Goal: Transaction & Acquisition: Purchase product/service

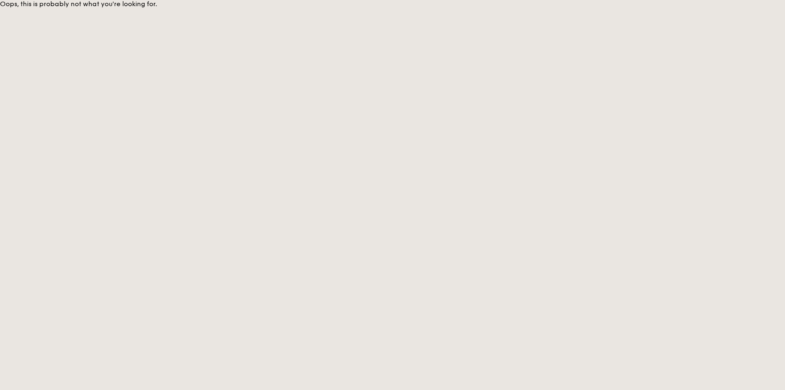
click at [704, 66] on body "Oops, this is probably not what you're looking for." at bounding box center [392, 195] width 785 height 390
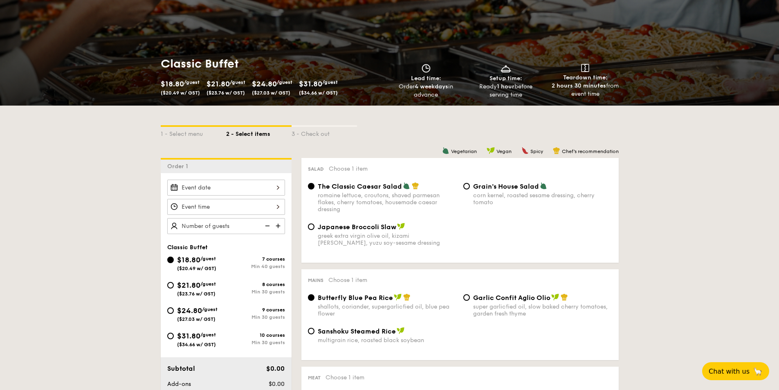
scroll to position [68, 0]
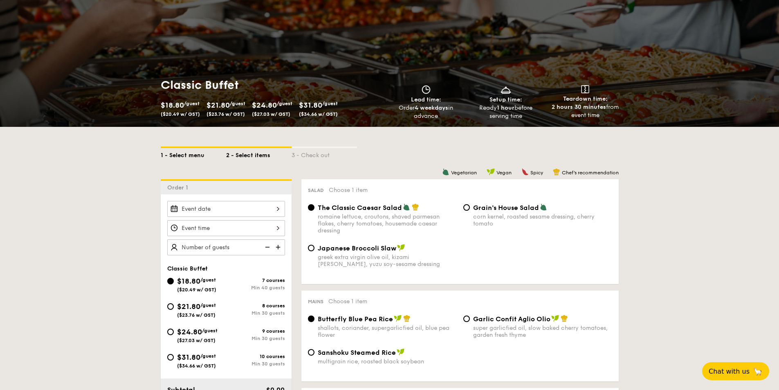
click at [192, 149] on div "1 - Select menu" at bounding box center [193, 153] width 65 height 11
select select
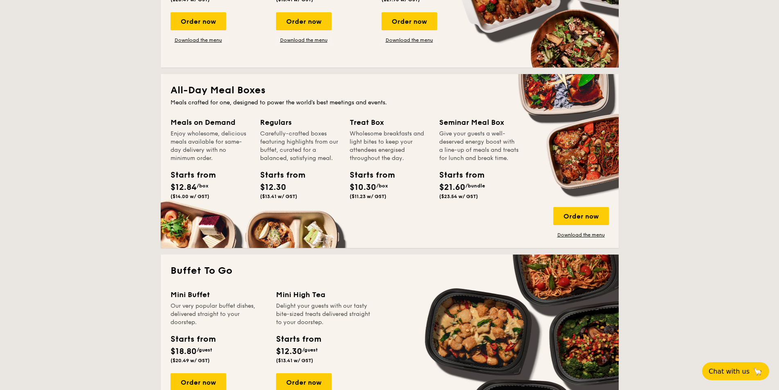
scroll to position [559, 0]
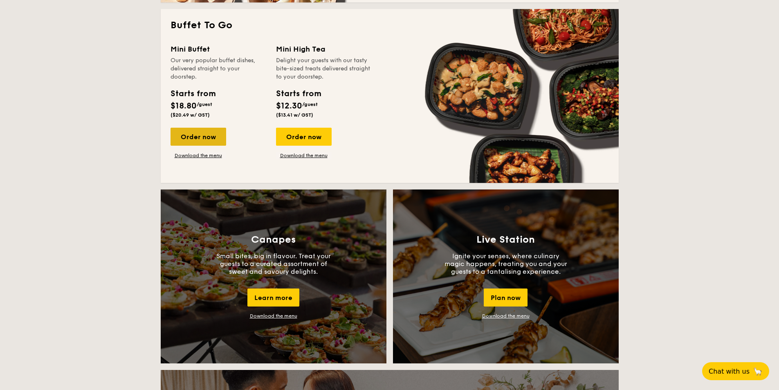
click at [207, 140] on div "Order now" at bounding box center [199, 137] width 56 height 18
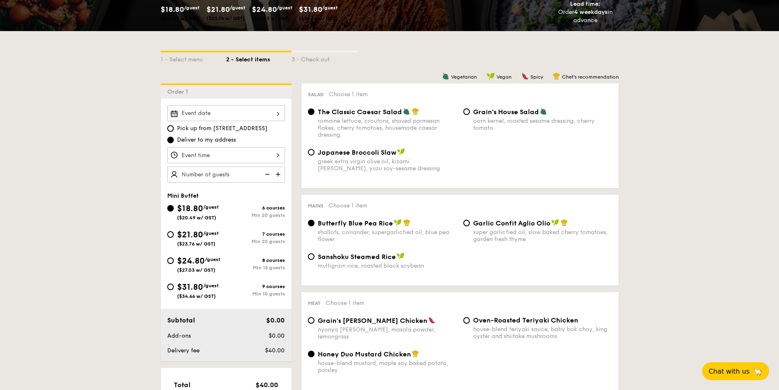
scroll to position [205, 0]
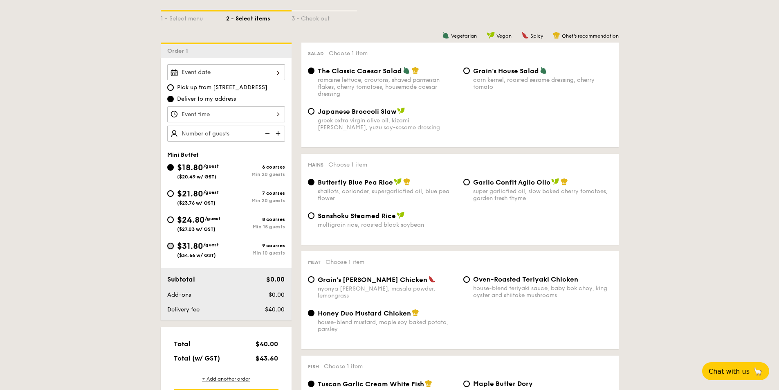
click at [171, 247] on input "$31.80 /guest ($34.66 w/ GST) 9 courses Min 10 guests" at bounding box center [170, 246] width 7 height 7
radio input "true"
radio input "false"
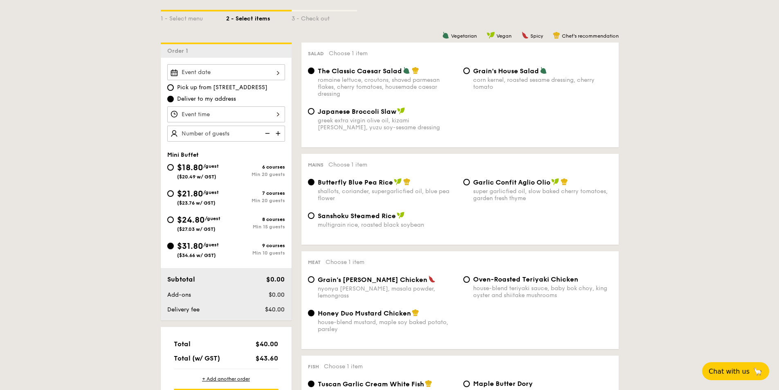
radio input "true"
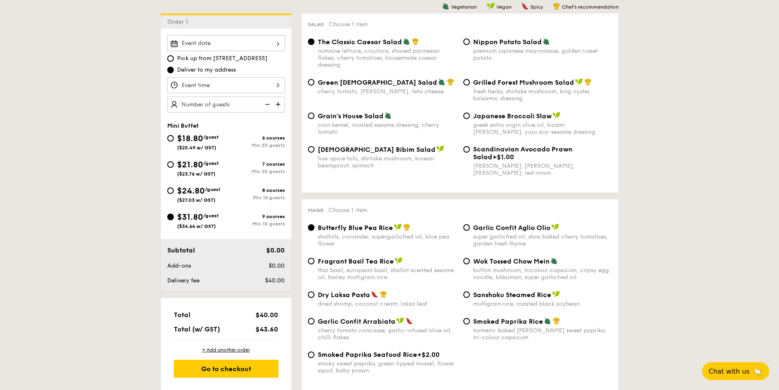
scroll to position [245, 0]
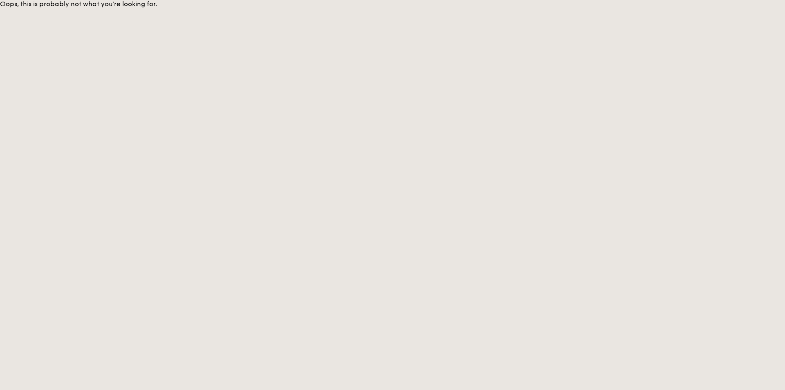
click at [610, 149] on body "Oops, this is probably not what you're looking for." at bounding box center [392, 195] width 785 height 390
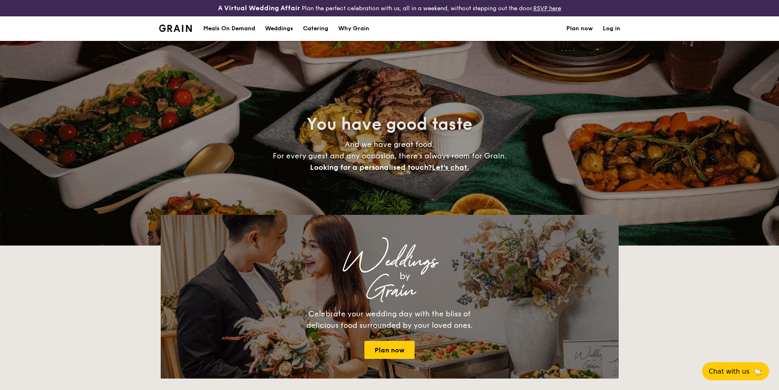
select select
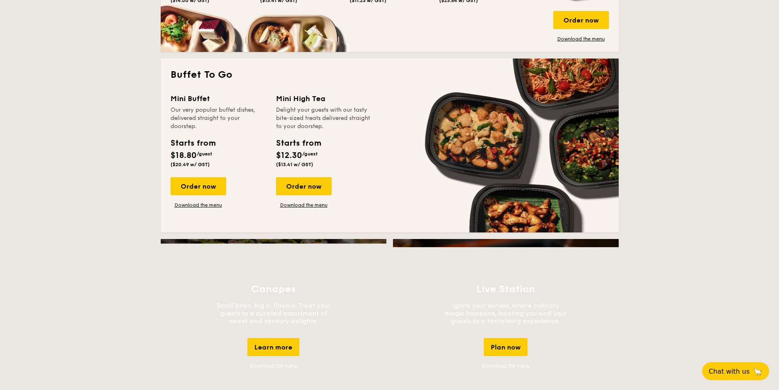
scroll to position [468, 0]
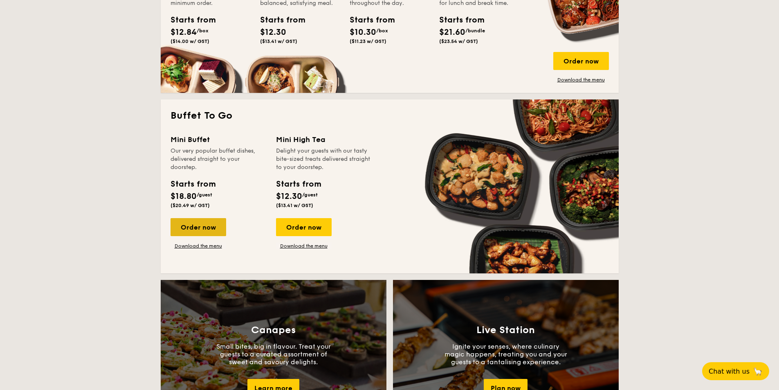
click at [216, 227] on div "Order now" at bounding box center [199, 227] width 56 height 18
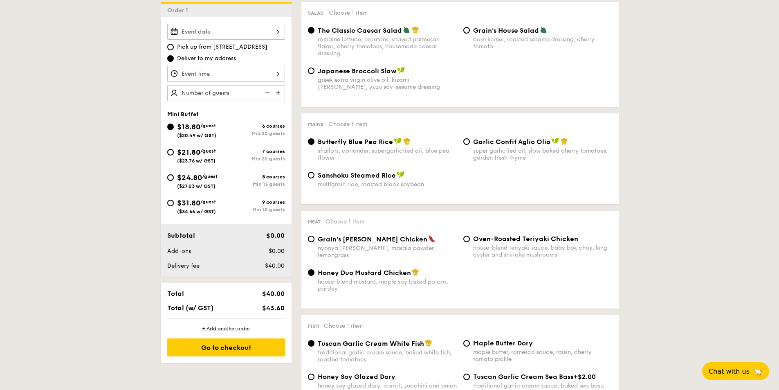
scroll to position [245, 0]
click at [170, 202] on input "$31.80 /guest ($34.66 w/ GST) 9 courses Min 10 guests" at bounding box center [170, 202] width 7 height 7
radio input "true"
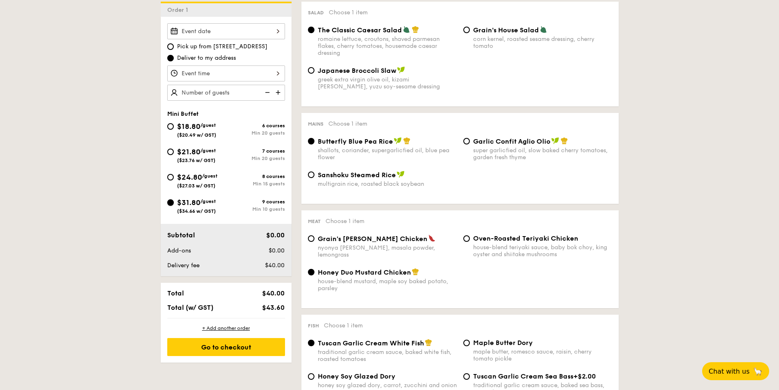
radio input "false"
radio input "true"
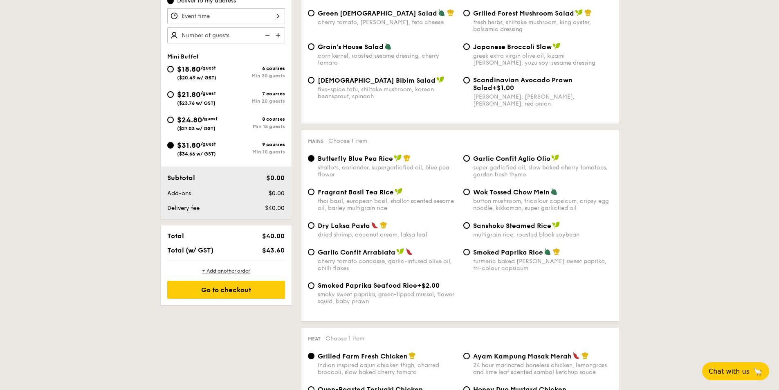
scroll to position [464, 0]
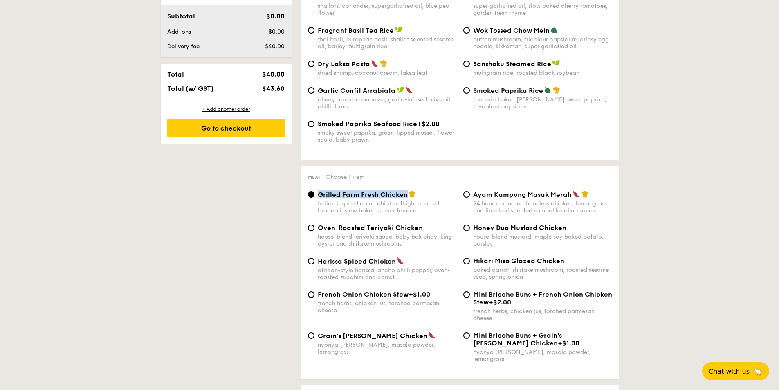
copy span "Grilled Farm Fresh Chicken"
drag, startPoint x: 318, startPoint y: 194, endPoint x: 406, endPoint y: 194, distance: 88.0
click at [406, 194] on span "Grilled Farm Fresh Chicken" at bounding box center [363, 195] width 90 height 8
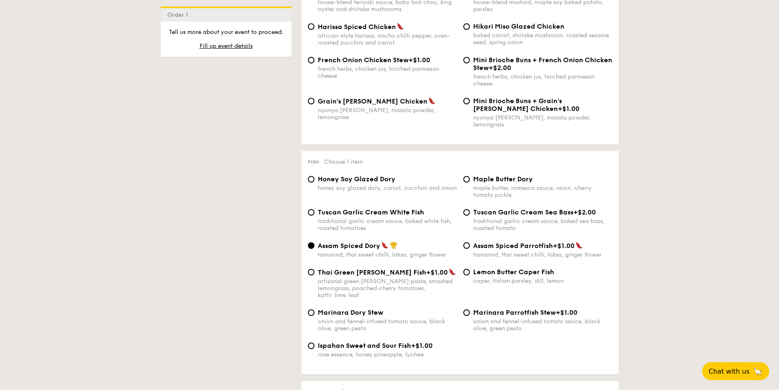
scroll to position [710, 0]
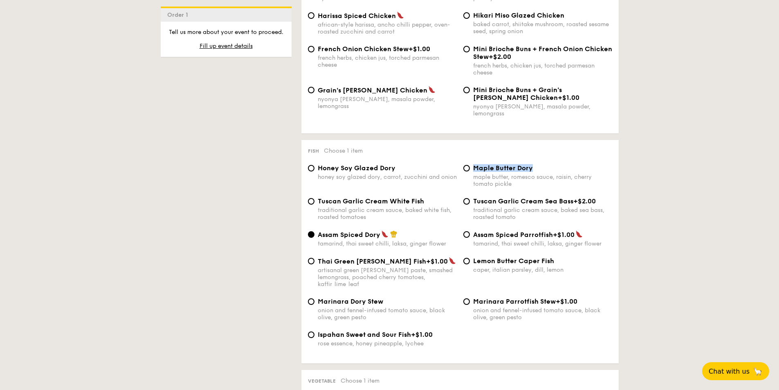
copy span "Maple Butter Dory"
drag, startPoint x: 550, startPoint y: 162, endPoint x: 476, endPoint y: 160, distance: 74.5
click at [476, 164] on div "Maple Butter Dory" at bounding box center [542, 168] width 139 height 8
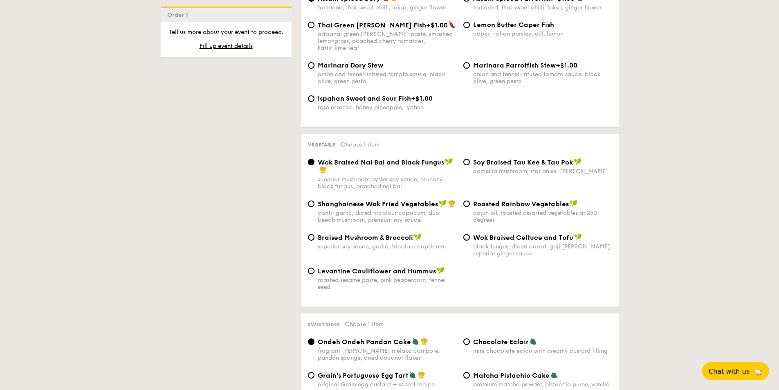
scroll to position [955, 0]
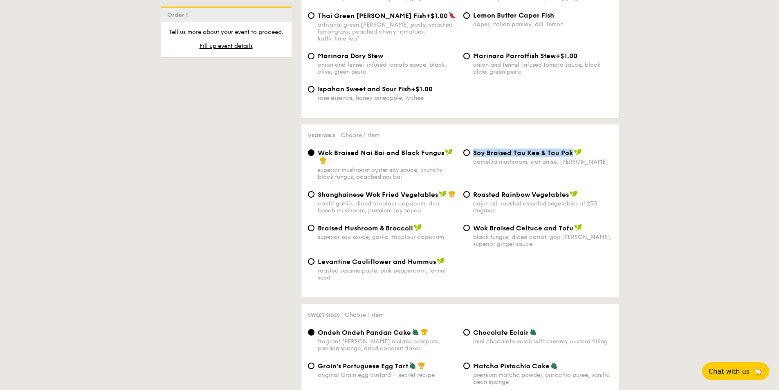
drag, startPoint x: 474, startPoint y: 138, endPoint x: 570, endPoint y: 138, distance: 96.5
click at [570, 149] on span "⁠Soy Braised Tau Kee & Tau Pok" at bounding box center [523, 153] width 100 height 8
drag, startPoint x: 477, startPoint y: 181, endPoint x: 543, endPoint y: 181, distance: 66.7
click at [543, 191] on span "Roasted Rainbow Vegetables" at bounding box center [521, 195] width 96 height 8
drag, startPoint x: 474, startPoint y: 182, endPoint x: 567, endPoint y: 181, distance: 93.3
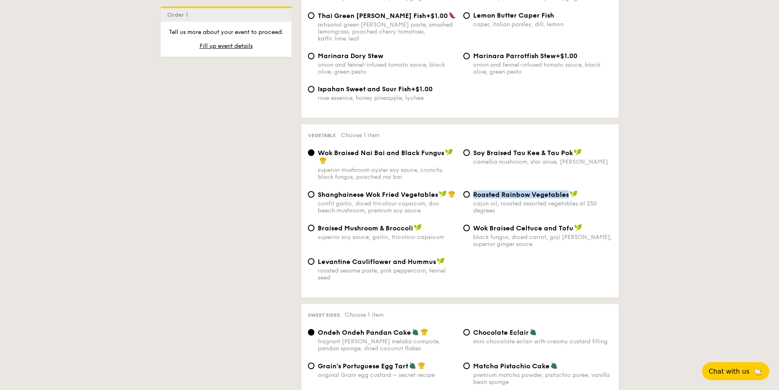
click at [567, 191] on span "Roasted Rainbow Vegetables" at bounding box center [521, 195] width 96 height 8
copy span "Roasted Rainbow Vegetables"
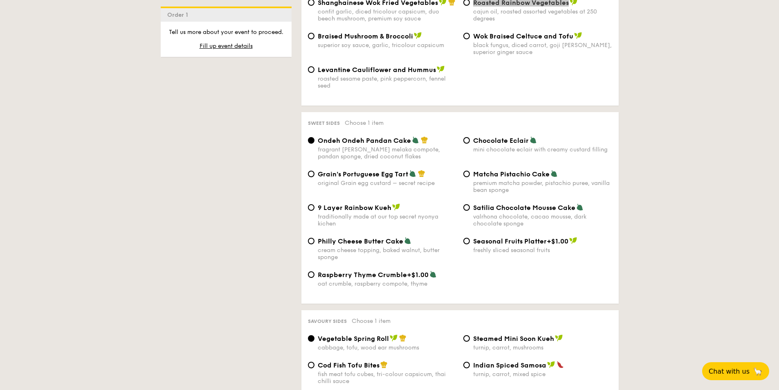
scroll to position [1160, 0]
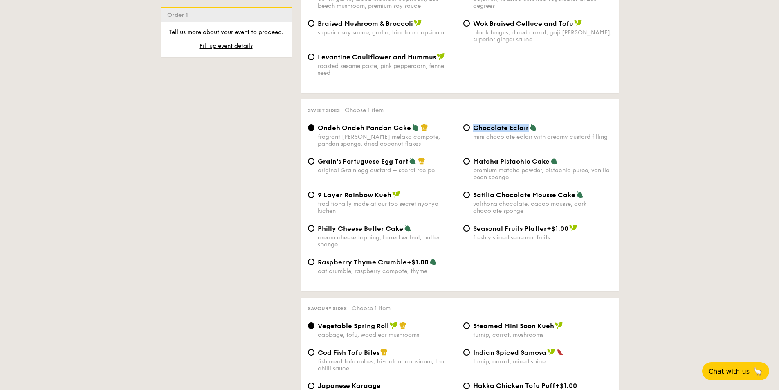
copy span "Chocolate Eclair"
drag, startPoint x: 475, startPoint y: 111, endPoint x: 530, endPoint y: 115, distance: 55.8
click at [530, 124] on div "Chocolate Eclair" at bounding box center [542, 128] width 139 height 8
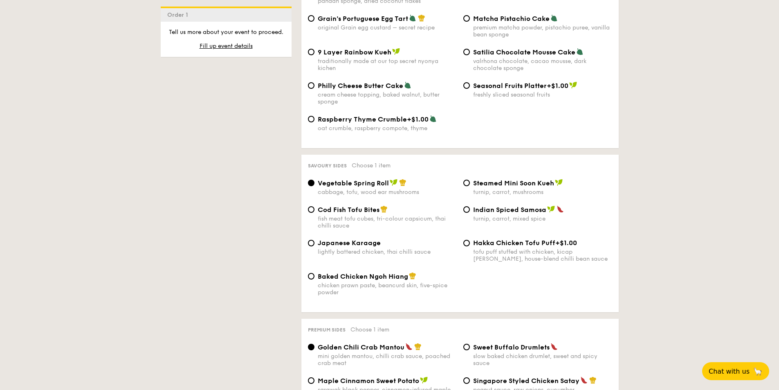
scroll to position [1323, 0]
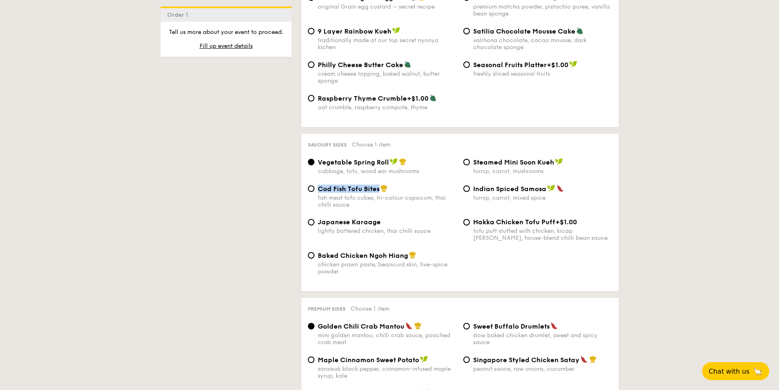
copy span "Cod Fish Tofu Bites"
drag, startPoint x: 320, startPoint y: 174, endPoint x: 379, endPoint y: 177, distance: 58.6
click at [379, 185] on span "Cod Fish Tofu Bites" at bounding box center [349, 189] width 62 height 8
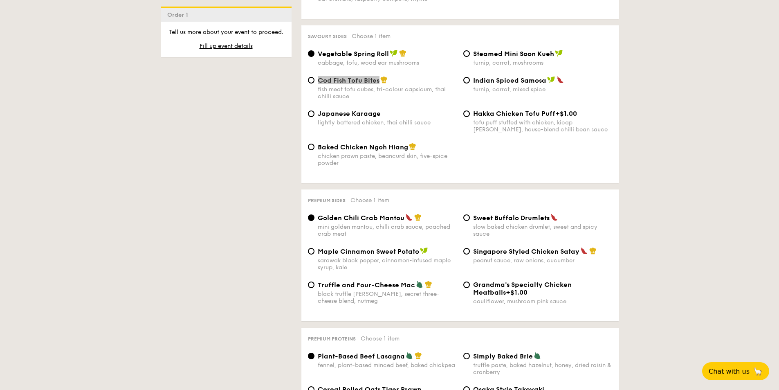
scroll to position [1446, 0]
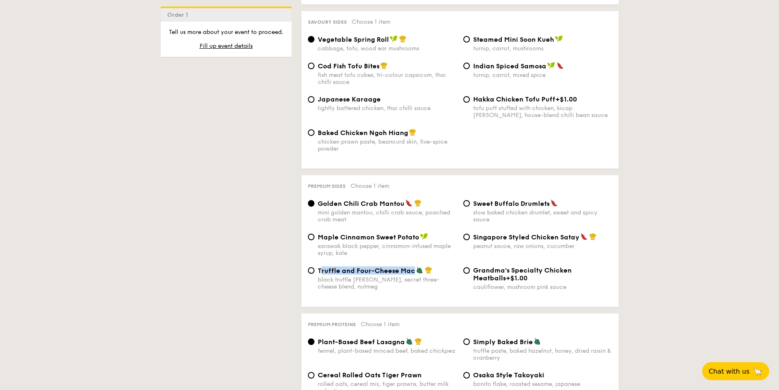
drag, startPoint x: 320, startPoint y: 257, endPoint x: 403, endPoint y: 256, distance: 83.9
click at [412, 267] on span "Truffle and Four-Cheese Mac" at bounding box center [366, 271] width 97 height 8
drag, startPoint x: 319, startPoint y: 258, endPoint x: 413, endPoint y: 258, distance: 94.1
click at [413, 267] on span "Truffle and Four-Cheese Mac" at bounding box center [366, 271] width 97 height 8
copy span "Truffle and Four-Cheese Mac"
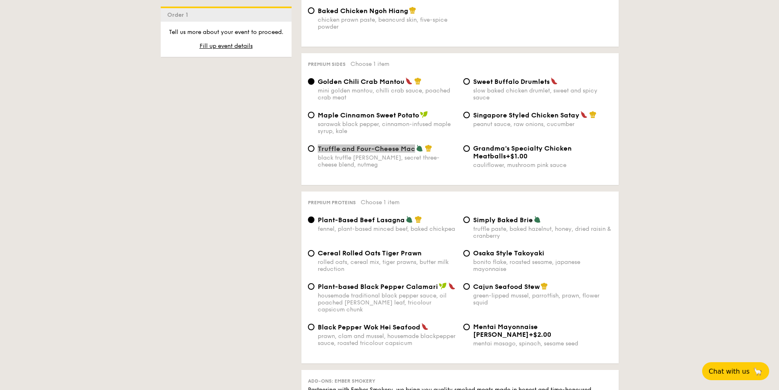
scroll to position [1569, 0]
drag, startPoint x: 553, startPoint y: 237, endPoint x: 475, endPoint y: 241, distance: 77.4
click at [475, 248] on div "Osaka Style Takoyaki" at bounding box center [542, 252] width 139 height 8
copy span "Osaka Style Takoyaki"
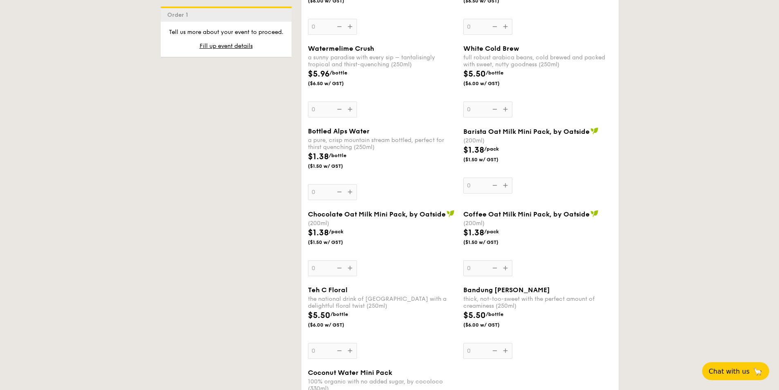
scroll to position [2750, 0]
